Goal: Navigation & Orientation: Find specific page/section

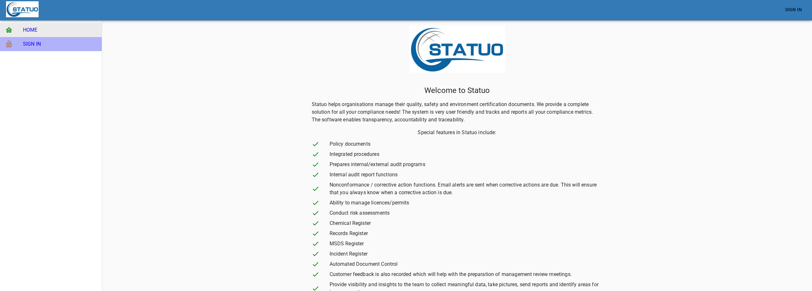
click at [33, 45] on span "SIGN IN" at bounding box center [60, 44] width 74 height 8
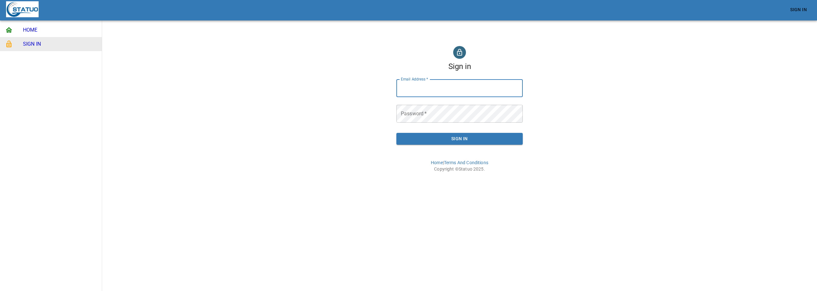
type input "[EMAIL_ADDRESS][DOMAIN_NAME]"
click at [432, 141] on span "Sign In" at bounding box center [460, 139] width 116 height 8
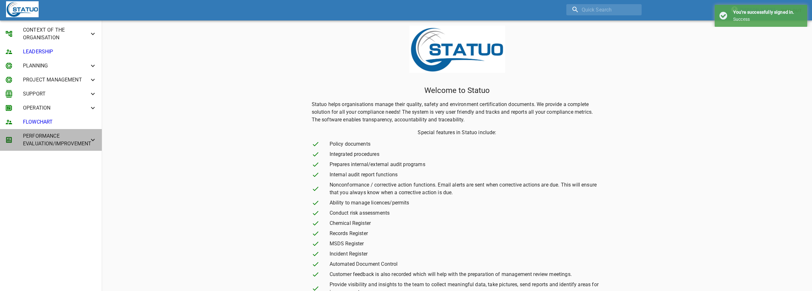
click at [90, 138] on icon at bounding box center [93, 140] width 8 height 8
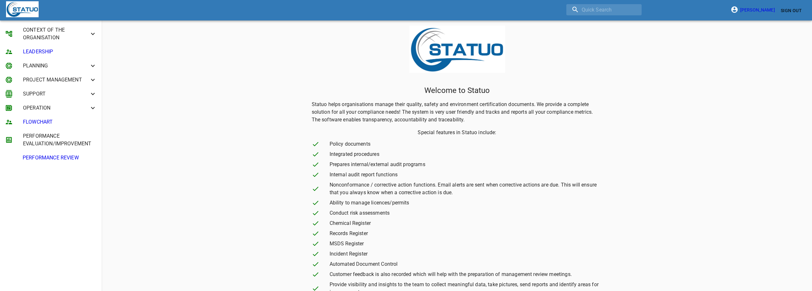
click at [95, 79] on icon at bounding box center [93, 80] width 8 height 8
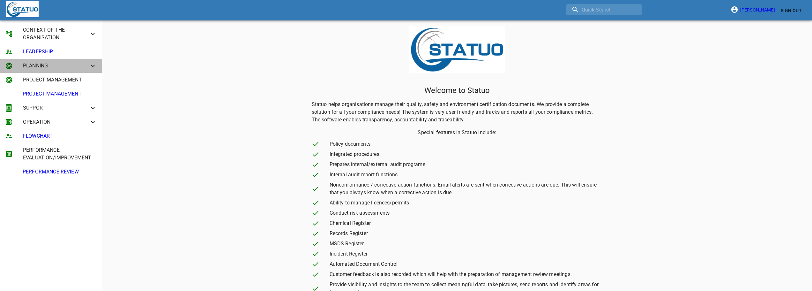
click at [92, 65] on icon at bounding box center [93, 66] width 8 height 8
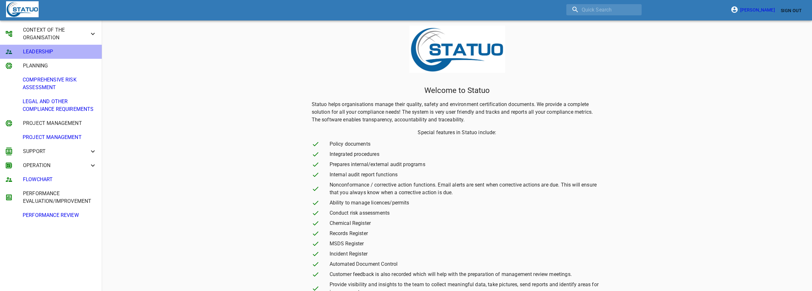
click at [53, 48] on span "LEADERSHIP" at bounding box center [60, 52] width 74 height 8
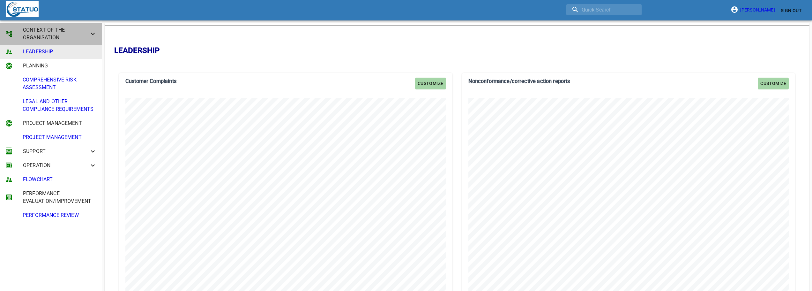
click at [93, 32] on icon at bounding box center [93, 34] width 8 height 8
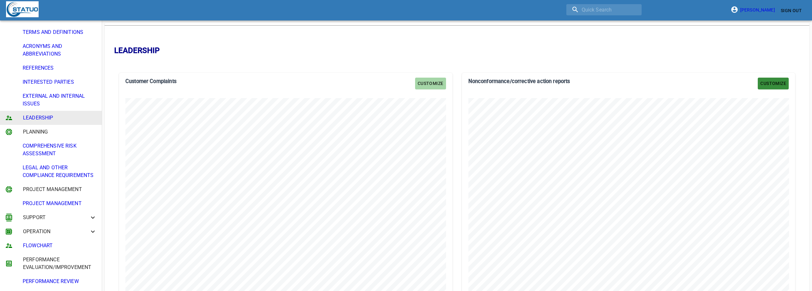
click at [782, 86] on span "Customize" at bounding box center [774, 83] width 26 height 8
